Goal: Transaction & Acquisition: Subscribe to service/newsletter

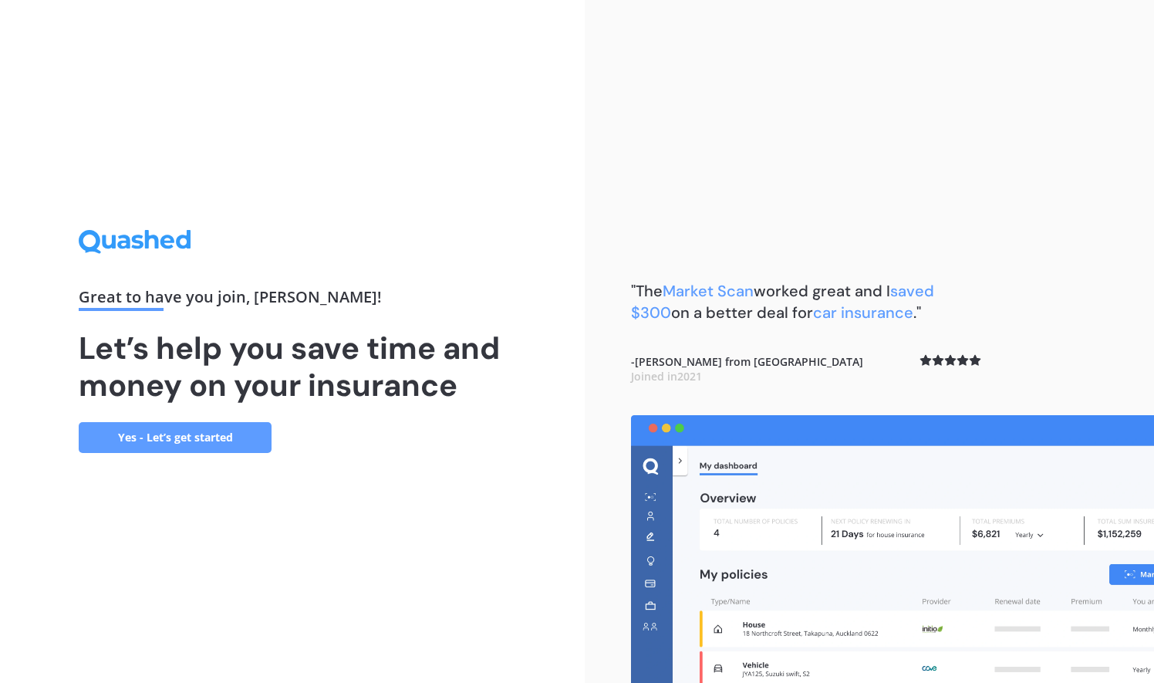
click at [227, 441] on link "Yes - Let’s get started" at bounding box center [175, 437] width 193 height 31
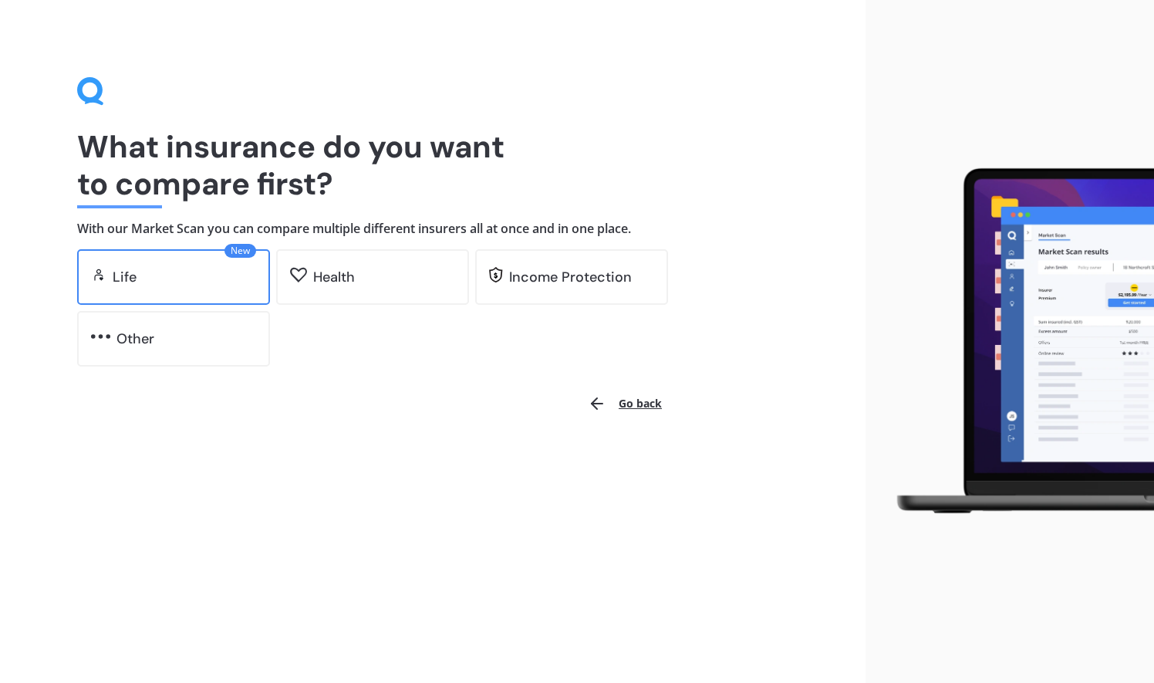
click at [195, 279] on div "Life" at bounding box center [184, 276] width 143 height 15
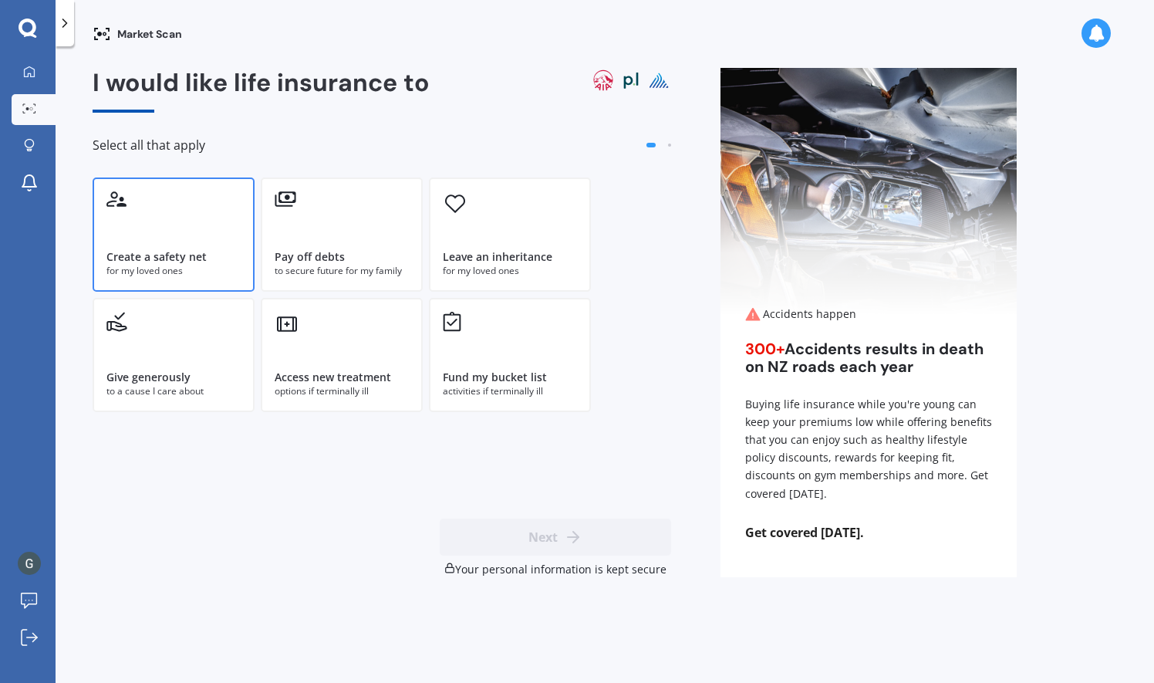
click at [231, 235] on div "Create a safety net for my loved ones" at bounding box center [174, 234] width 162 height 114
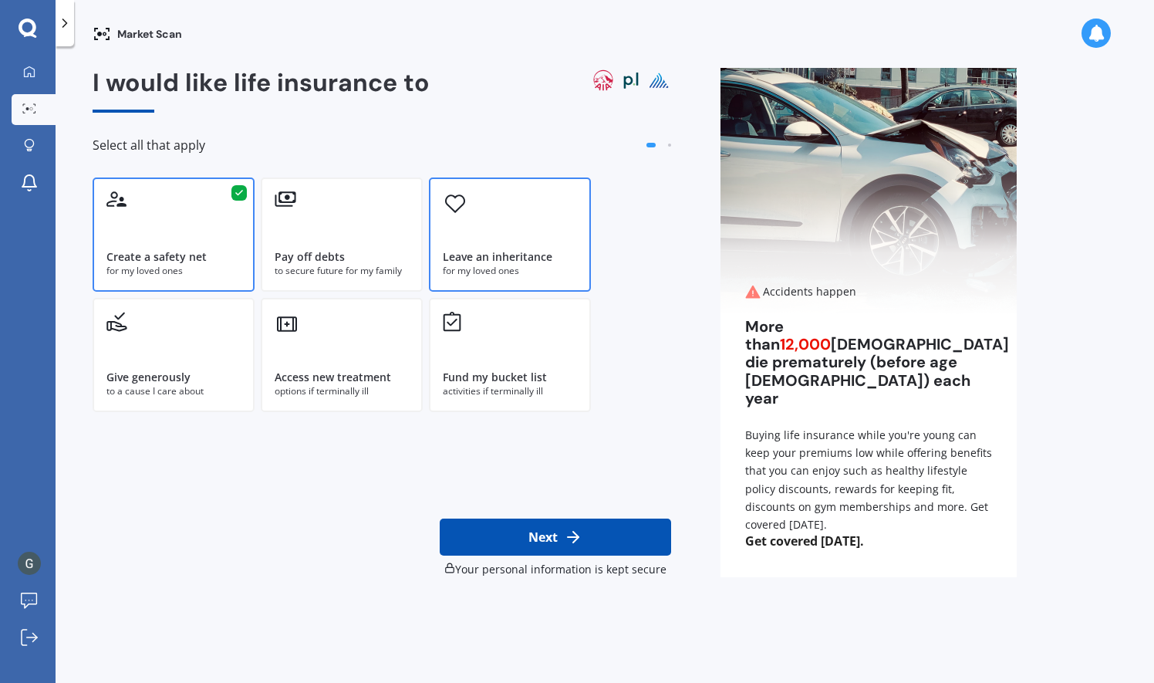
click at [473, 249] on div "Leave an inheritance" at bounding box center [498, 256] width 110 height 15
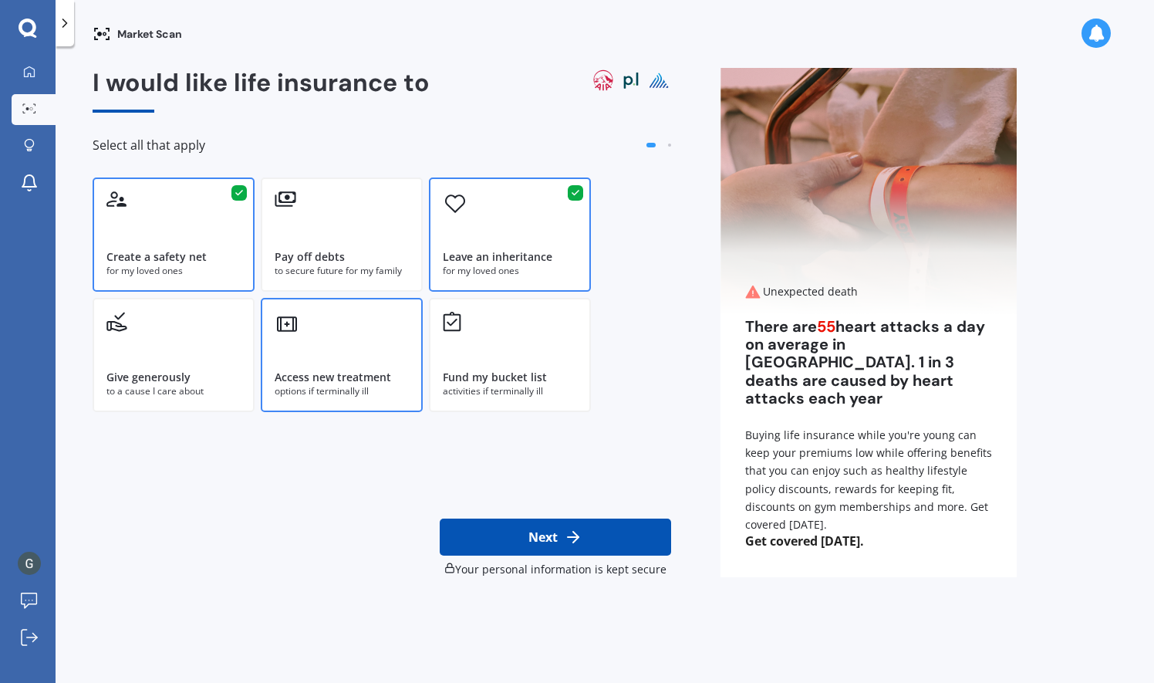
click at [404, 353] on div "Access new treatment options if terminally ill" at bounding box center [342, 355] width 162 height 114
click at [525, 540] on button "Next" at bounding box center [555, 536] width 231 height 37
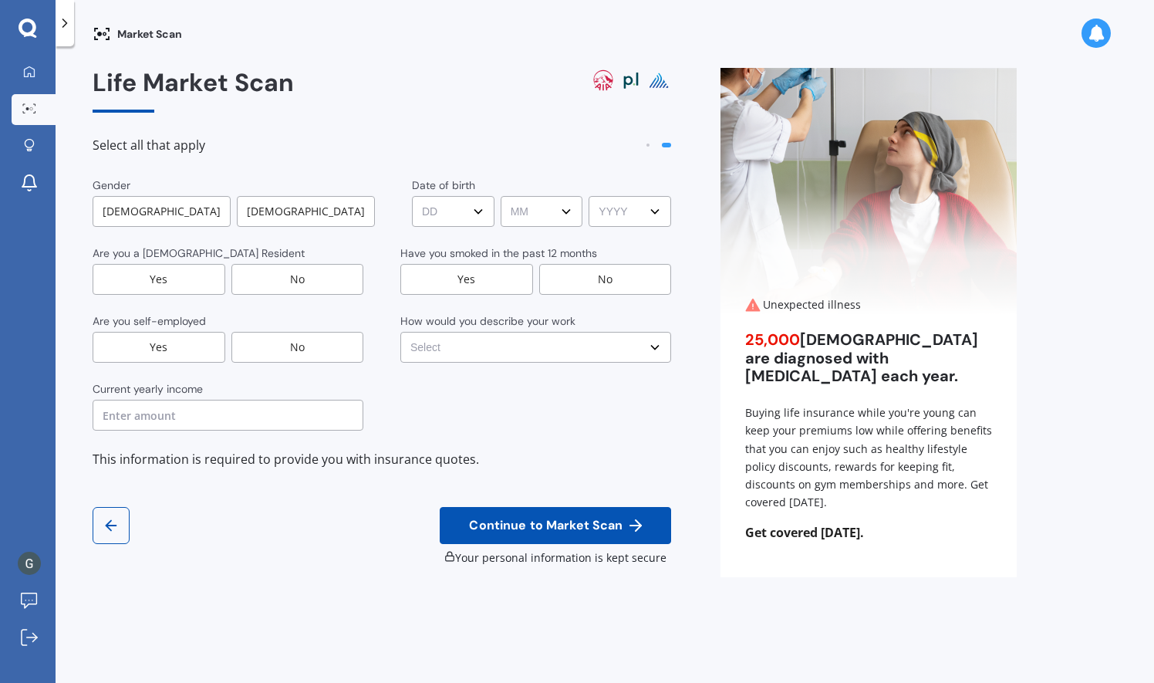
click at [184, 217] on div "[DEMOGRAPHIC_DATA]" at bounding box center [162, 211] width 138 height 31
click at [247, 216] on div "[DEMOGRAPHIC_DATA]" at bounding box center [307, 211] width 138 height 31
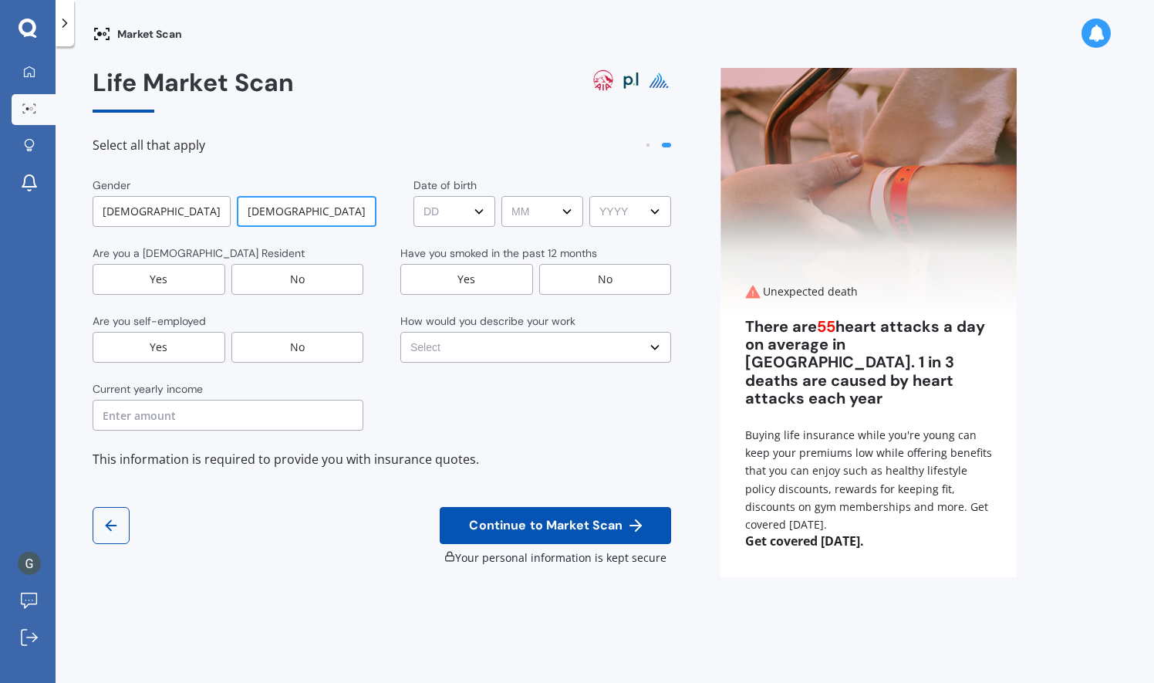
click at [215, 279] on div "Yes" at bounding box center [159, 279] width 133 height 31
click at [256, 341] on div "No" at bounding box center [297, 347] width 133 height 31
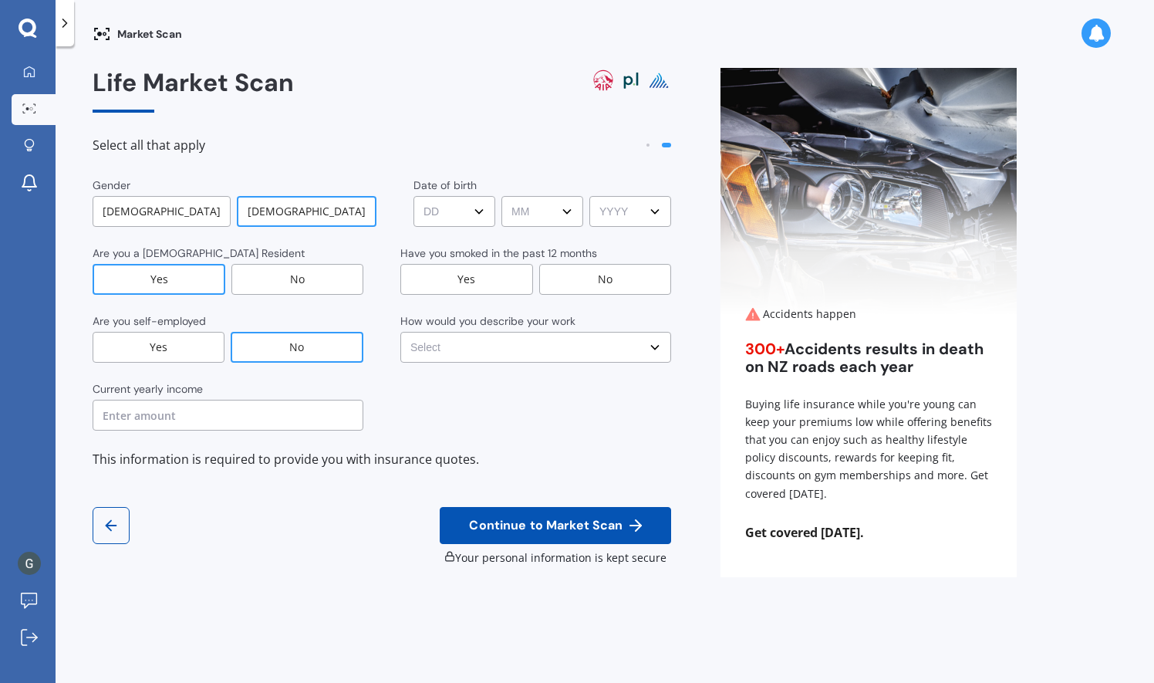
click at [451, 207] on select "DD DD 01 02 03 04 05 06 07 08 09 10 11 12 13 14 15 16 17 18 19 20 21 22 23 24 2…" at bounding box center [455, 211] width 82 height 31
select select "14"
click at [414, 196] on select "DD DD 01 02 03 04 05 06 07 08 09 10 11 12 13 14 15 16 17 18 19 20 21 22 23 24 2…" at bounding box center [455, 211] width 82 height 31
click at [520, 204] on select "MM MM 01 02 03 04 05 06 07 08 09 10 11 12" at bounding box center [542, 211] width 82 height 31
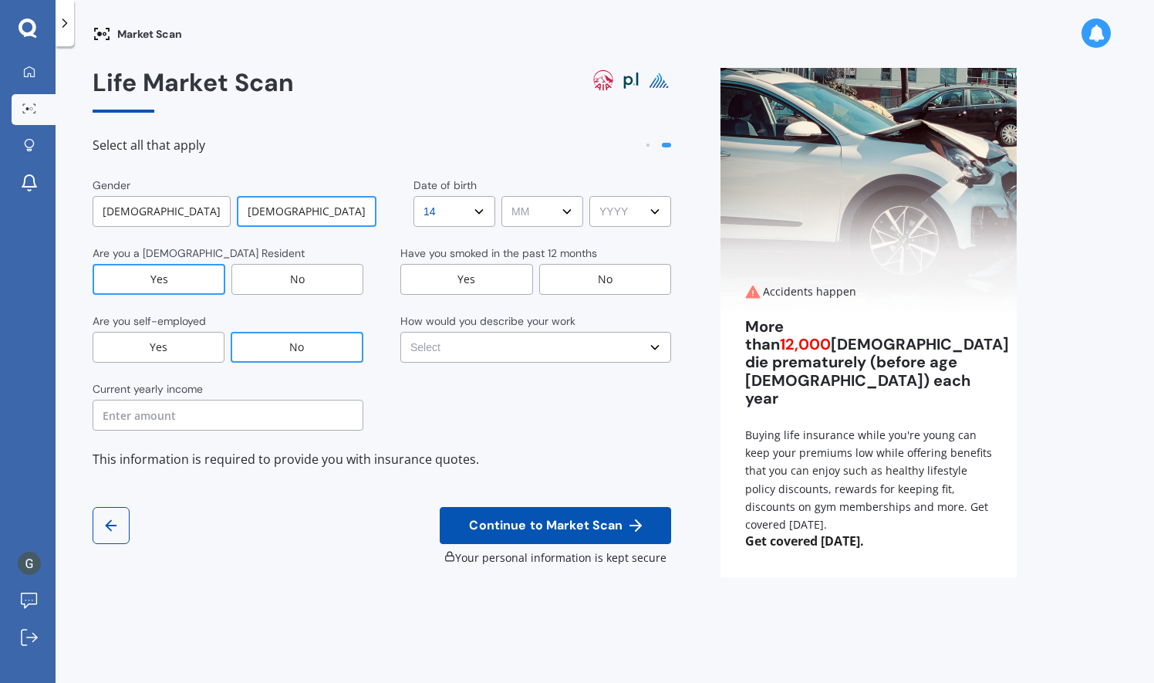
select select "04"
click at [501, 196] on select "MM MM 01 02 03 04 05 06 07 08 09 10 11 12" at bounding box center [542, 211] width 82 height 31
click at [622, 205] on select "YYYY YYYY 2009 2008 2007 2006 2005 2004 2003 2002 2001 2000 1999 1998 1997 1996…" at bounding box center [630, 211] width 82 height 31
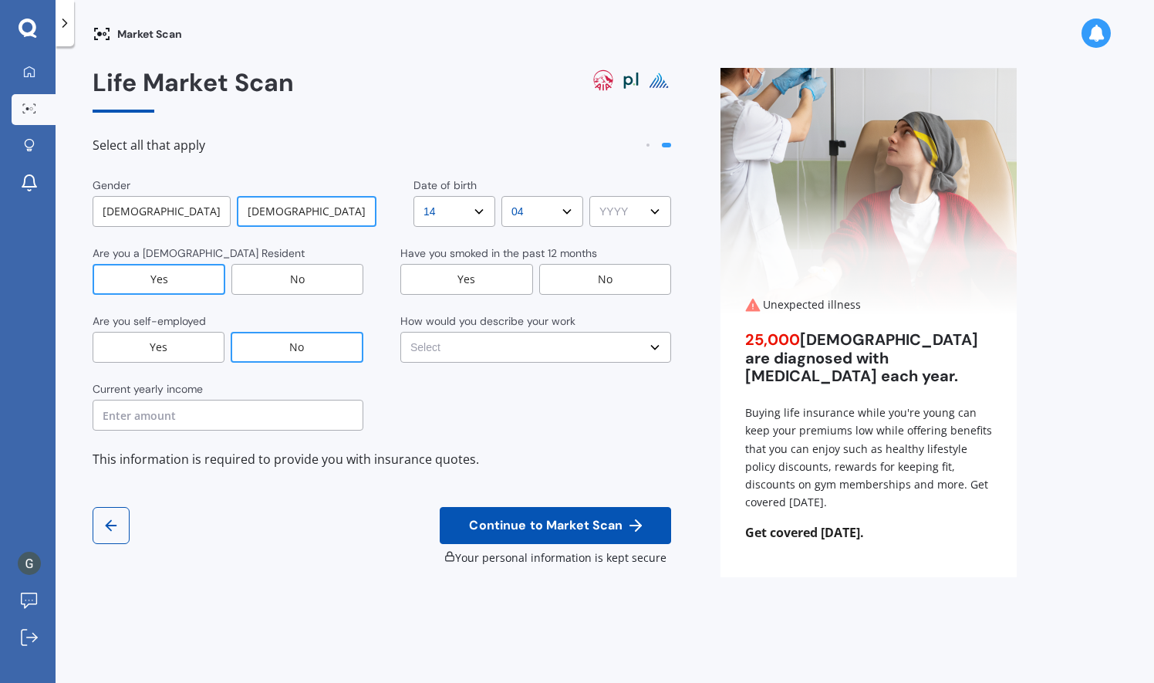
select select "1987"
click at [589, 196] on select "YYYY YYYY 2009 2008 2007 2006 2005 2004 2003 2002 2001 2000 1999 1998 1997 1996…" at bounding box center [630, 211] width 82 height 31
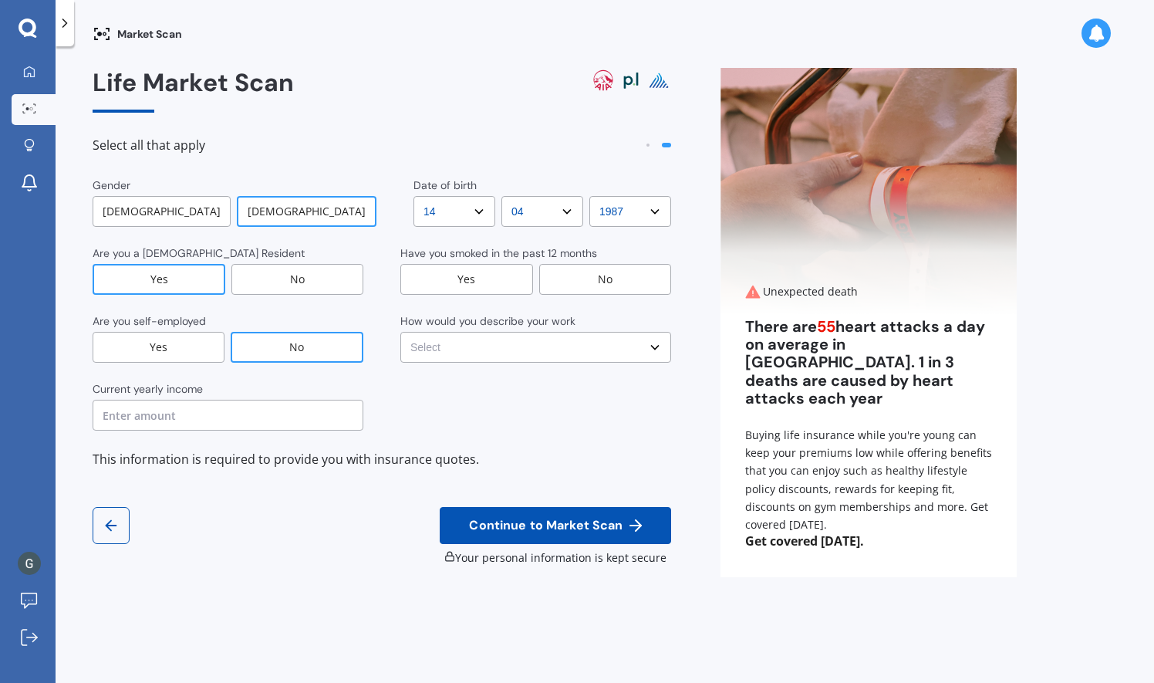
click at [561, 282] on div "No" at bounding box center [605, 279] width 133 height 31
click at [572, 353] on select "Select No manual work e.g. lawyer, consultant, engineer Light manual work [PERS…" at bounding box center [535, 347] width 271 height 31
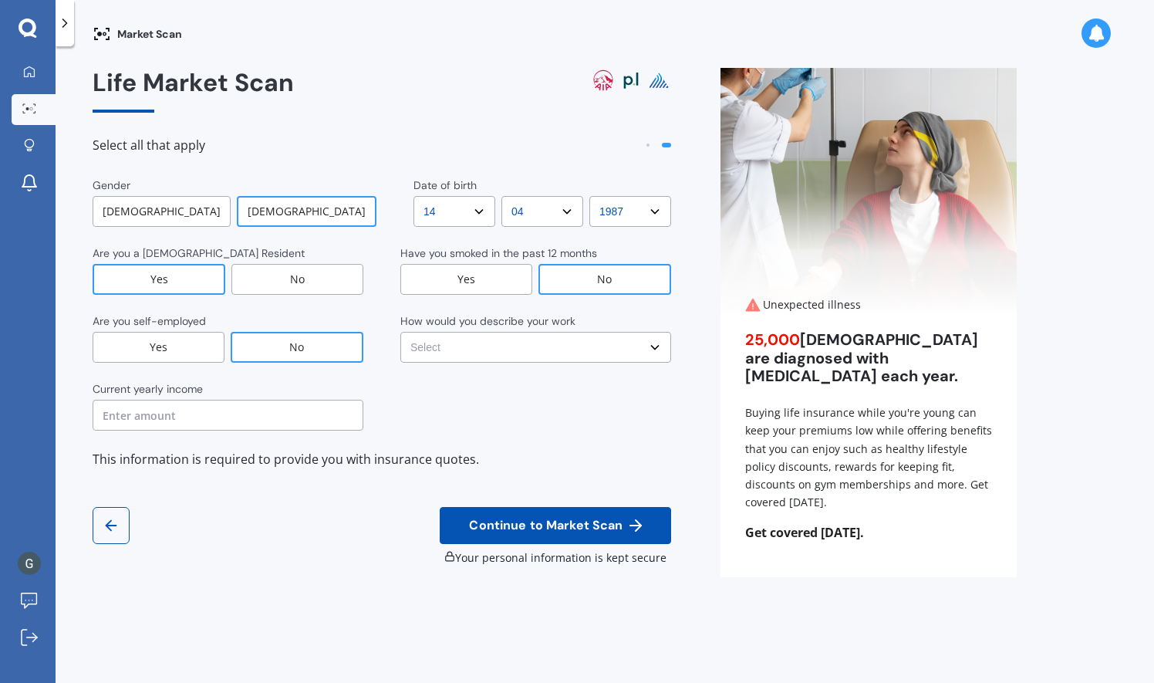
select select "No manual work e.g. lawyer, consultant, engineer"
click at [400, 332] on select "Select No manual work e.g. lawyer, consultant, engineer Light manual work [PERS…" at bounding box center [535, 347] width 271 height 31
click at [208, 417] on input "text" at bounding box center [228, 415] width 271 height 31
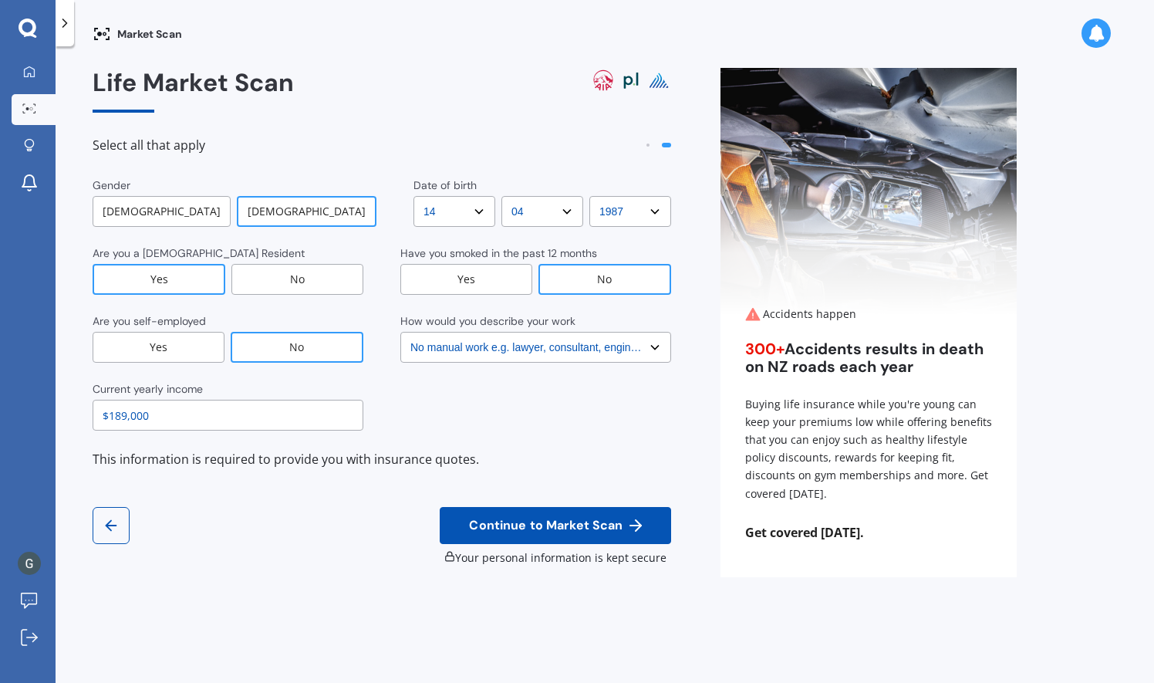
type input "$189,000"
click at [535, 515] on button "Continue to Market Scan" at bounding box center [555, 525] width 231 height 37
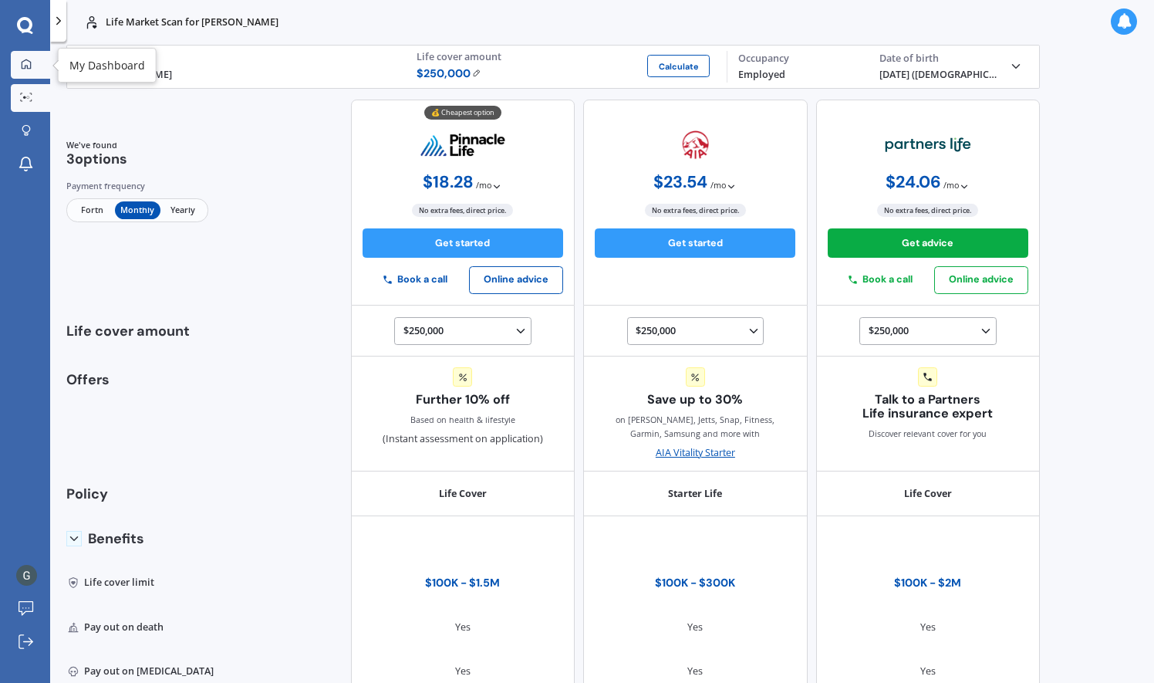
click at [32, 67] on div at bounding box center [26, 65] width 21 height 13
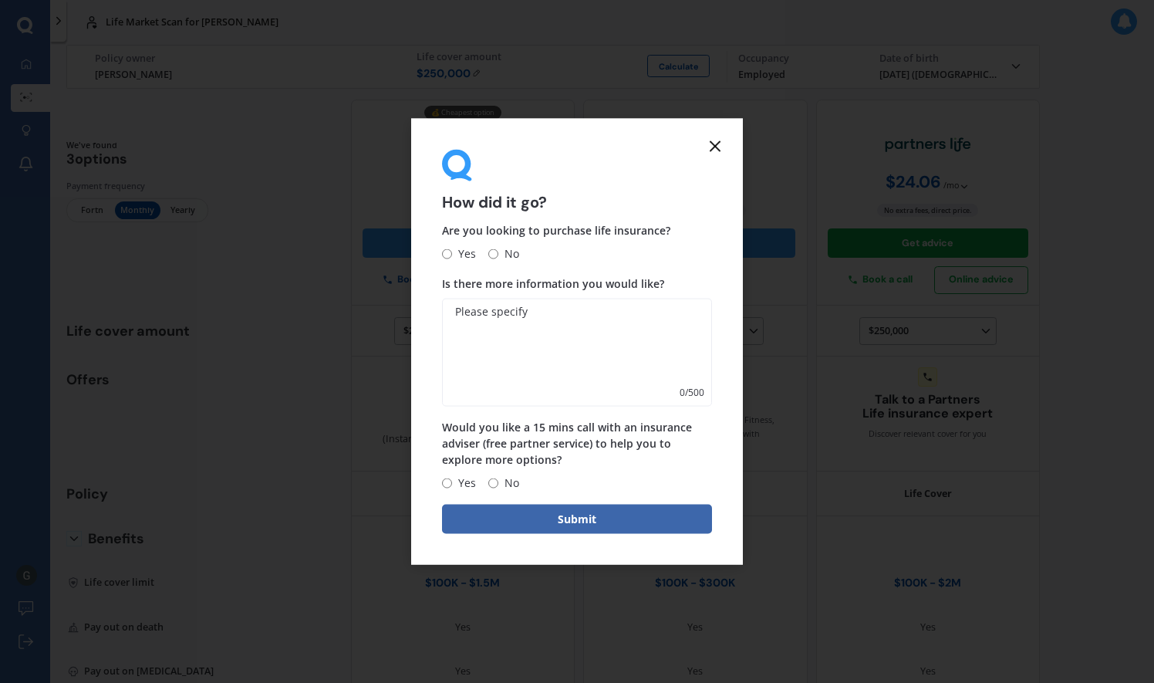
click at [711, 147] on icon at bounding box center [715, 146] width 19 height 19
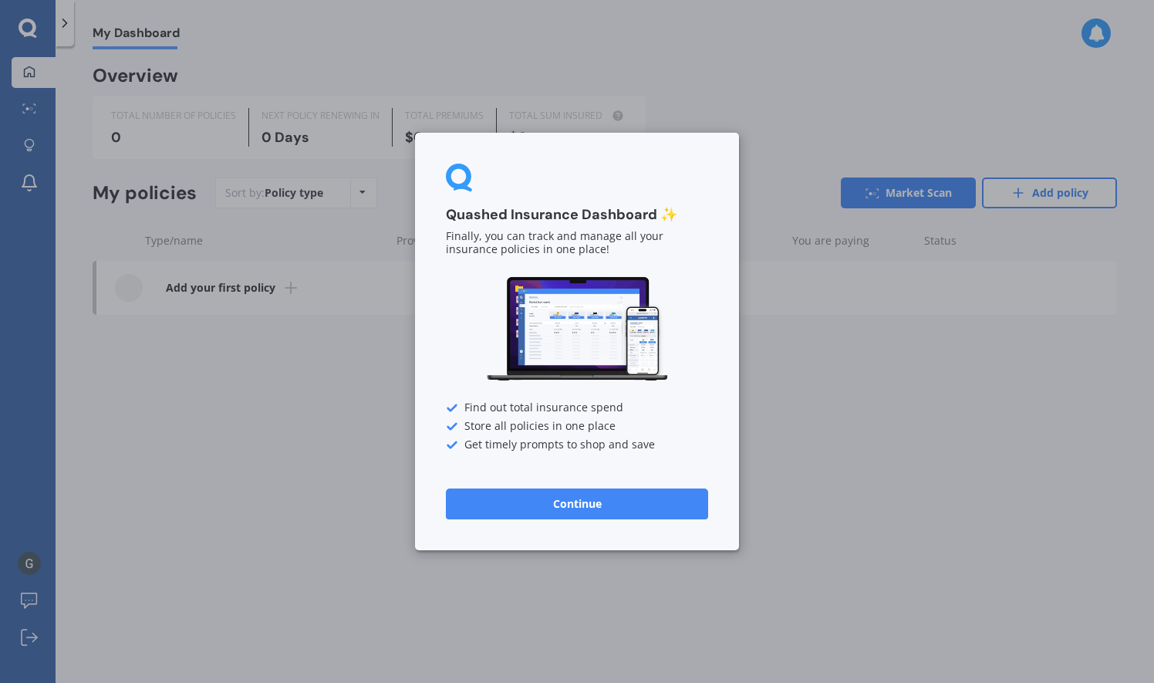
click at [599, 494] on button "Continue" at bounding box center [577, 503] width 262 height 31
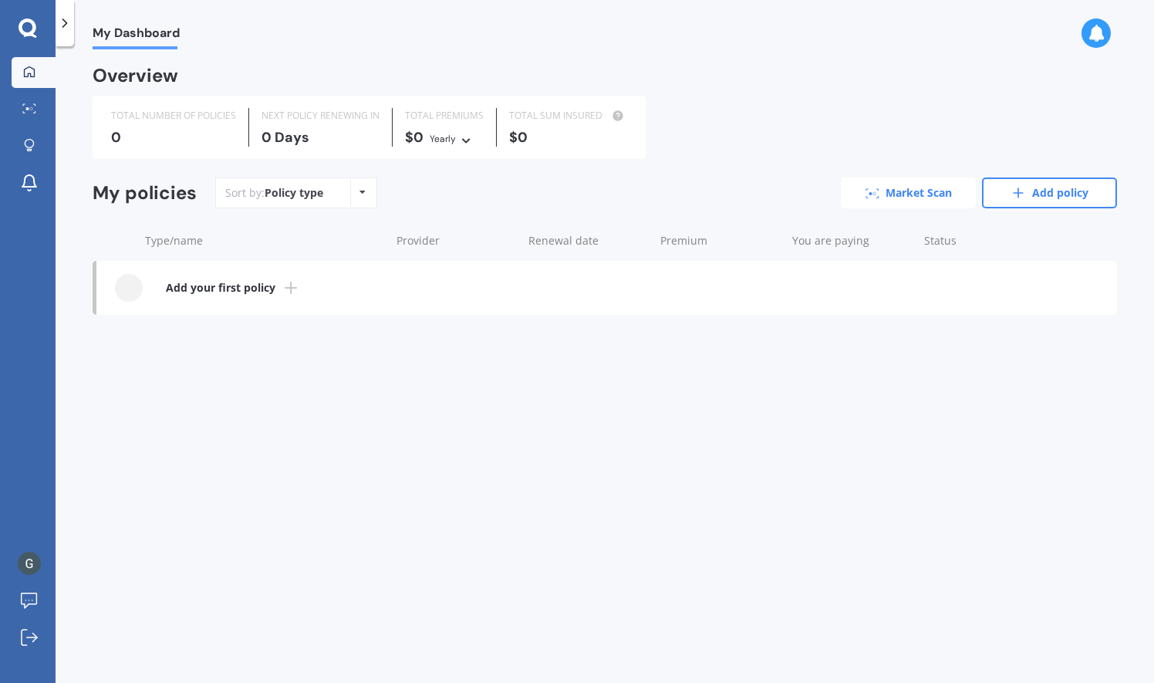
click at [892, 190] on link "Market Scan" at bounding box center [908, 192] width 135 height 31
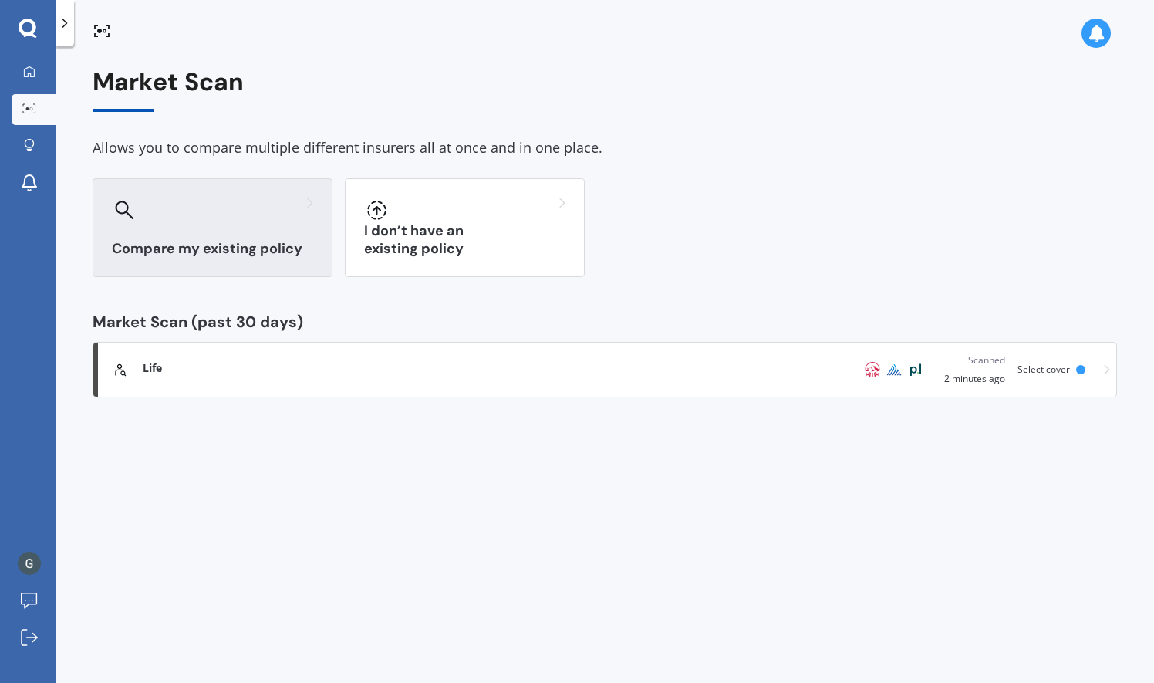
click at [231, 221] on div at bounding box center [212, 210] width 201 height 25
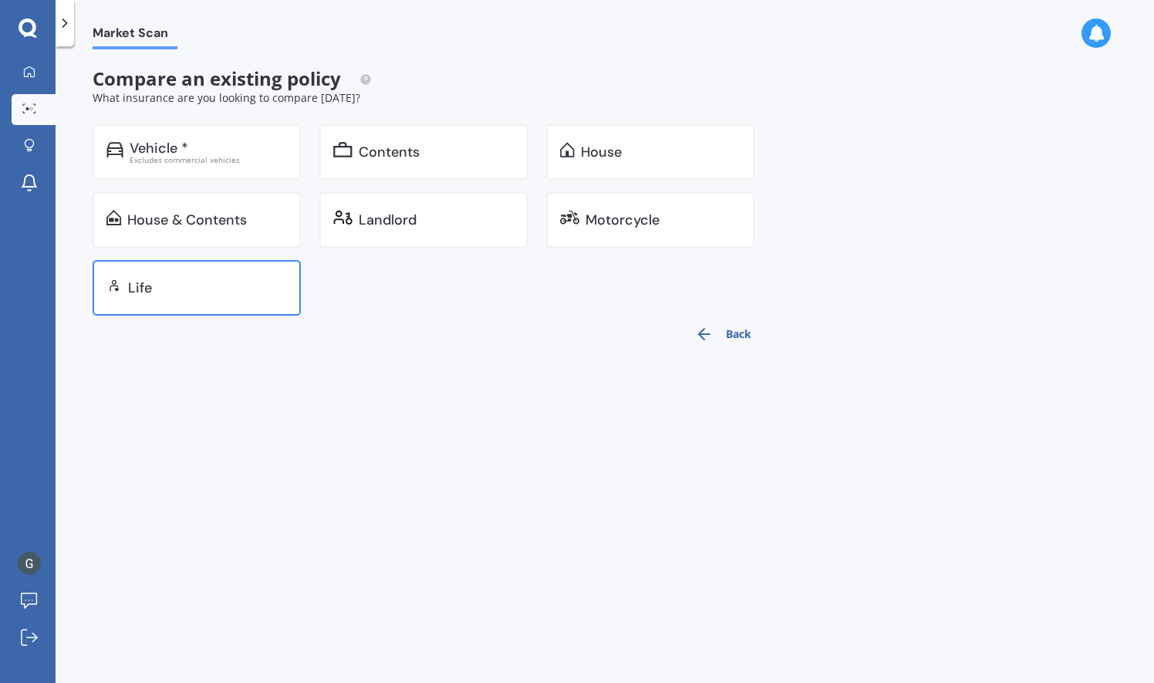
click at [207, 275] on div "Life" at bounding box center [197, 288] width 208 height 56
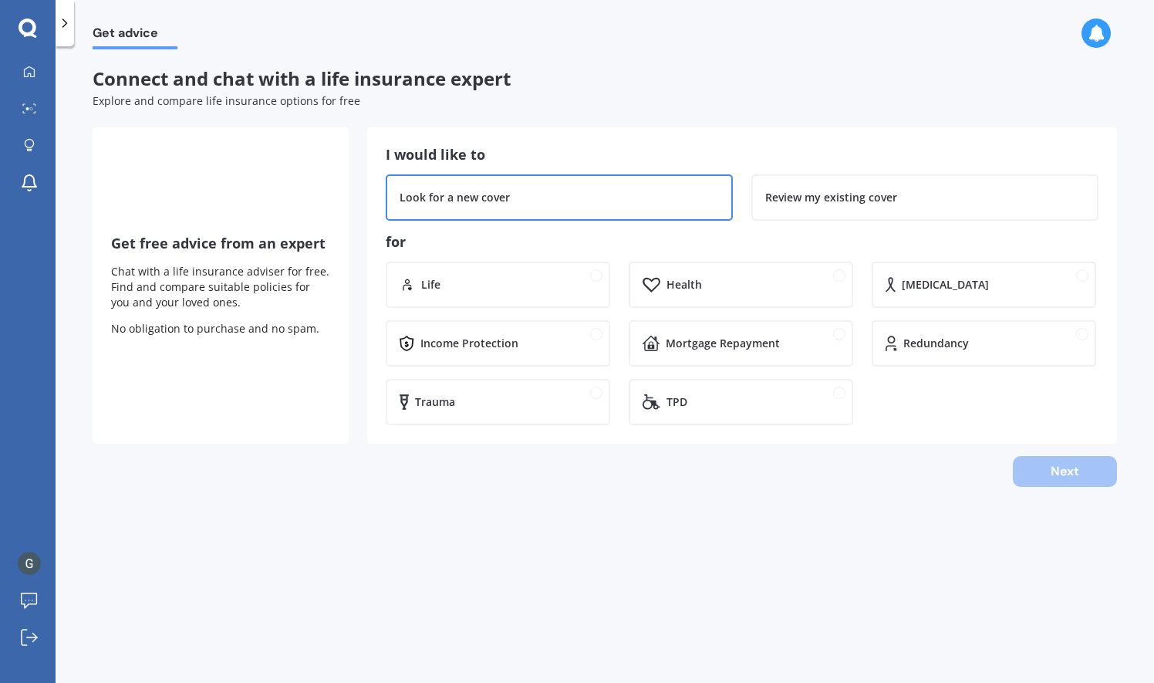
click at [576, 190] on div "Look for a new cover" at bounding box center [559, 197] width 319 height 15
click at [532, 277] on div "Life" at bounding box center [508, 284] width 175 height 15
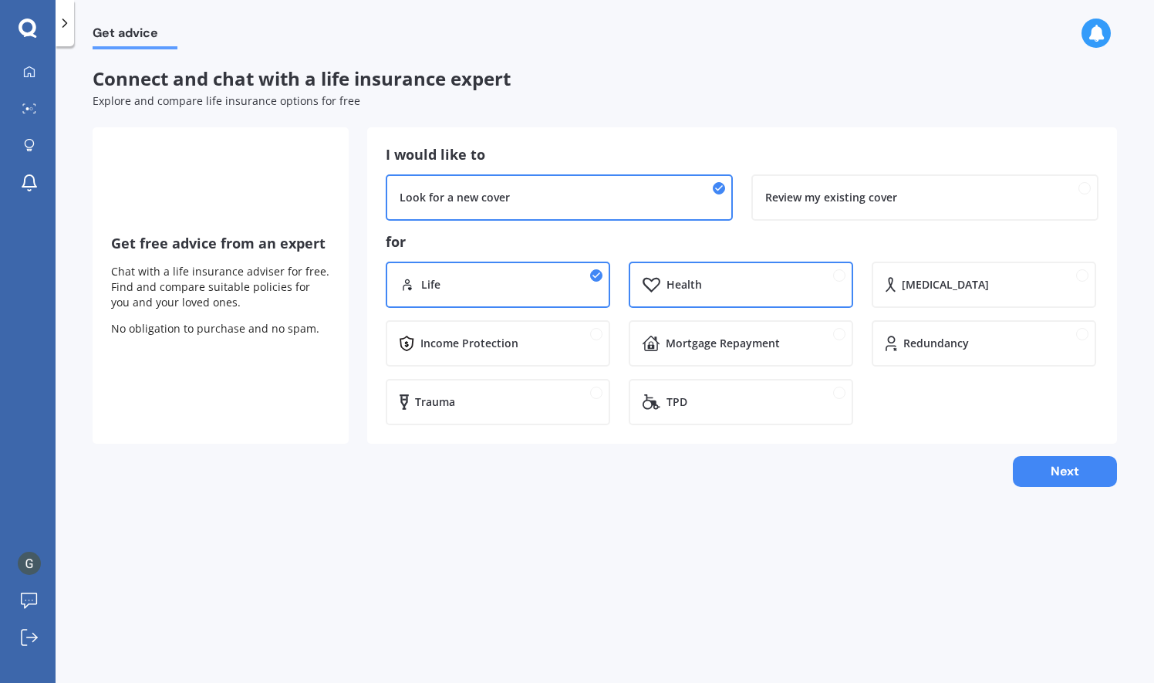
click at [710, 277] on div "Health" at bounding box center [753, 284] width 173 height 15
click at [929, 292] on div "[MEDICAL_DATA]" at bounding box center [945, 284] width 87 height 15
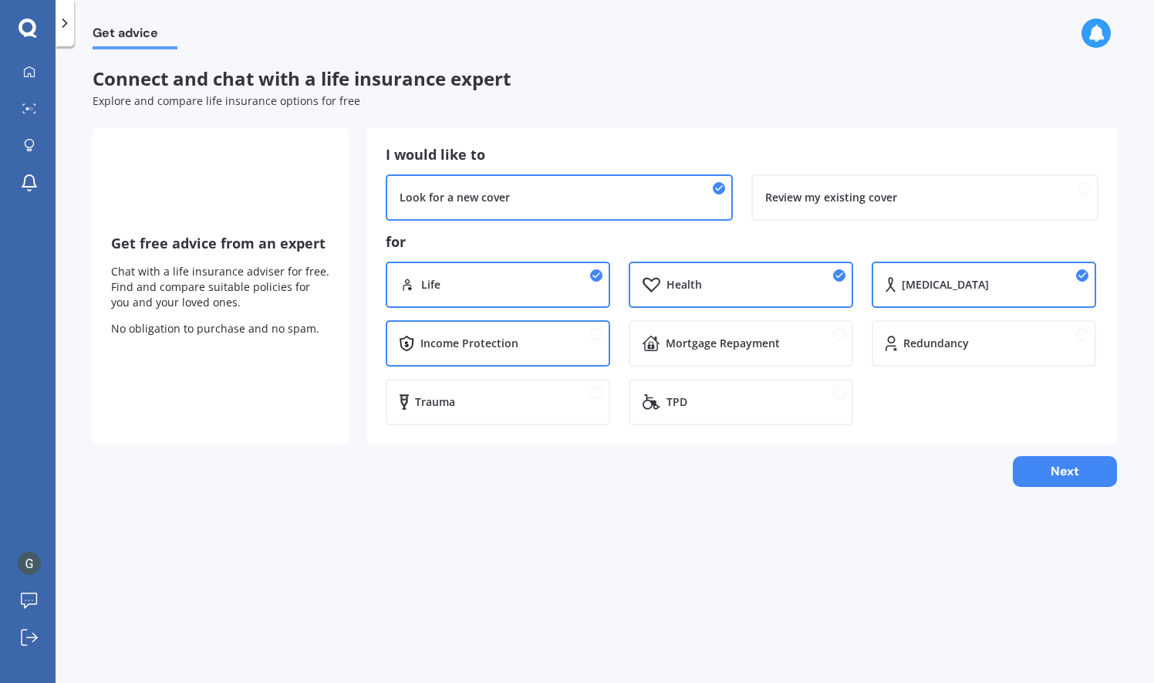
click at [570, 333] on div "Income Protection" at bounding box center [498, 343] width 225 height 46
click at [728, 336] on div "Mortgage Repayment" at bounding box center [723, 343] width 114 height 15
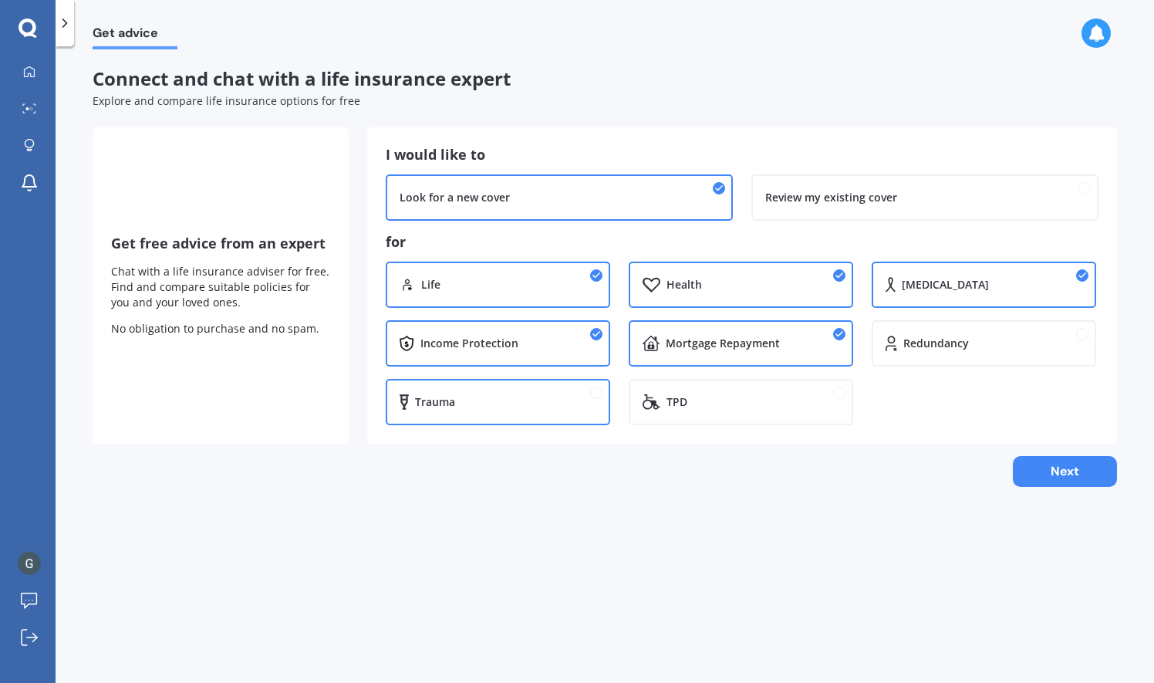
click at [492, 387] on div "Trauma" at bounding box center [498, 402] width 225 height 46
click at [907, 353] on div "Redundancy" at bounding box center [984, 343] width 225 height 46
click at [1065, 474] on button "Next" at bounding box center [1065, 471] width 104 height 31
